Goal: Check status: Check status

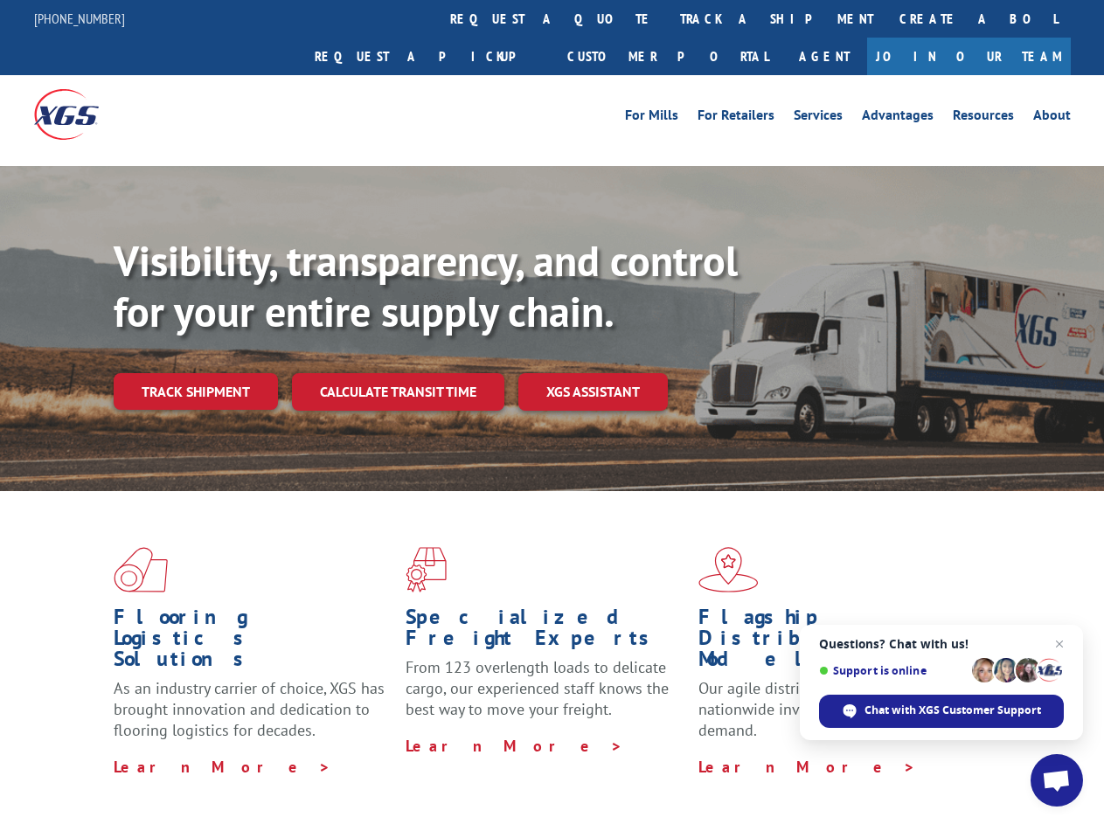
click at [552, 412] on div "Visibility, transparency, and control for your entire supply chain. Track shipm…" at bounding box center [609, 358] width 990 height 244
click at [667, 18] on link "track a shipment" at bounding box center [776, 19] width 219 height 38
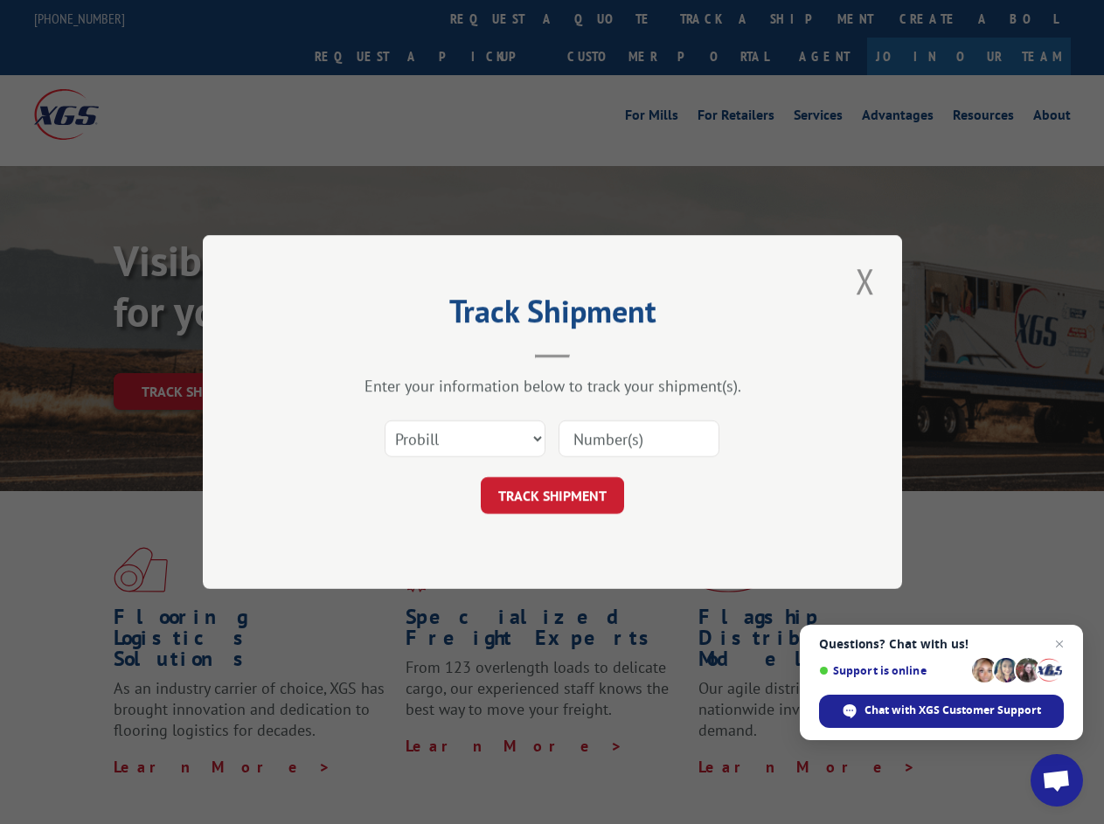
click at [610, 18] on div "Track Shipment Enter your information below to track your shipment(s). Select c…" at bounding box center [552, 412] width 1104 height 824
click at [719, 18] on div "Track Shipment Enter your information below to track your shipment(s). Select c…" at bounding box center [552, 412] width 1104 height 824
click at [195, 353] on div "Track Shipment Enter your information below to track your shipment(s). Select c…" at bounding box center [552, 412] width 1104 height 824
click at [397, 353] on header "Track Shipment" at bounding box center [552, 328] width 525 height 59
click at [594, 353] on header "Track Shipment" at bounding box center [552, 328] width 525 height 59
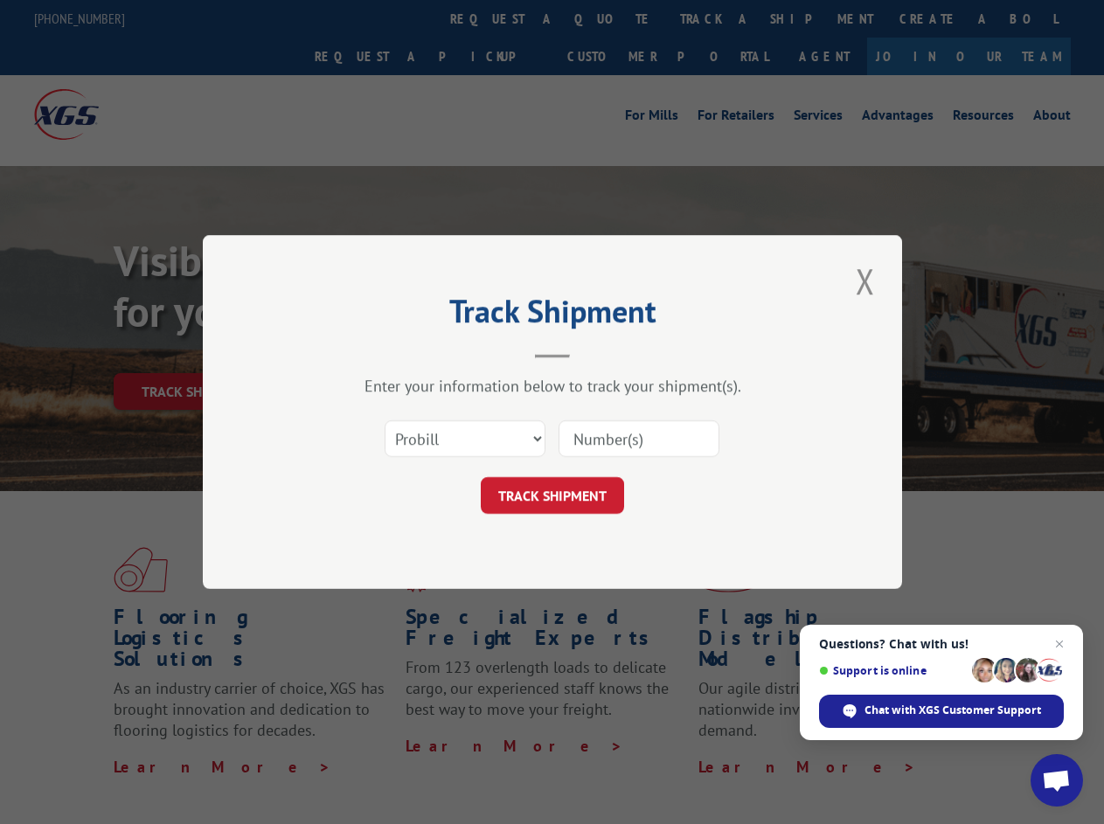
click at [1057, 781] on span "Open chat" at bounding box center [1056, 782] width 29 height 24
